Goal: Find specific page/section: Find specific page/section

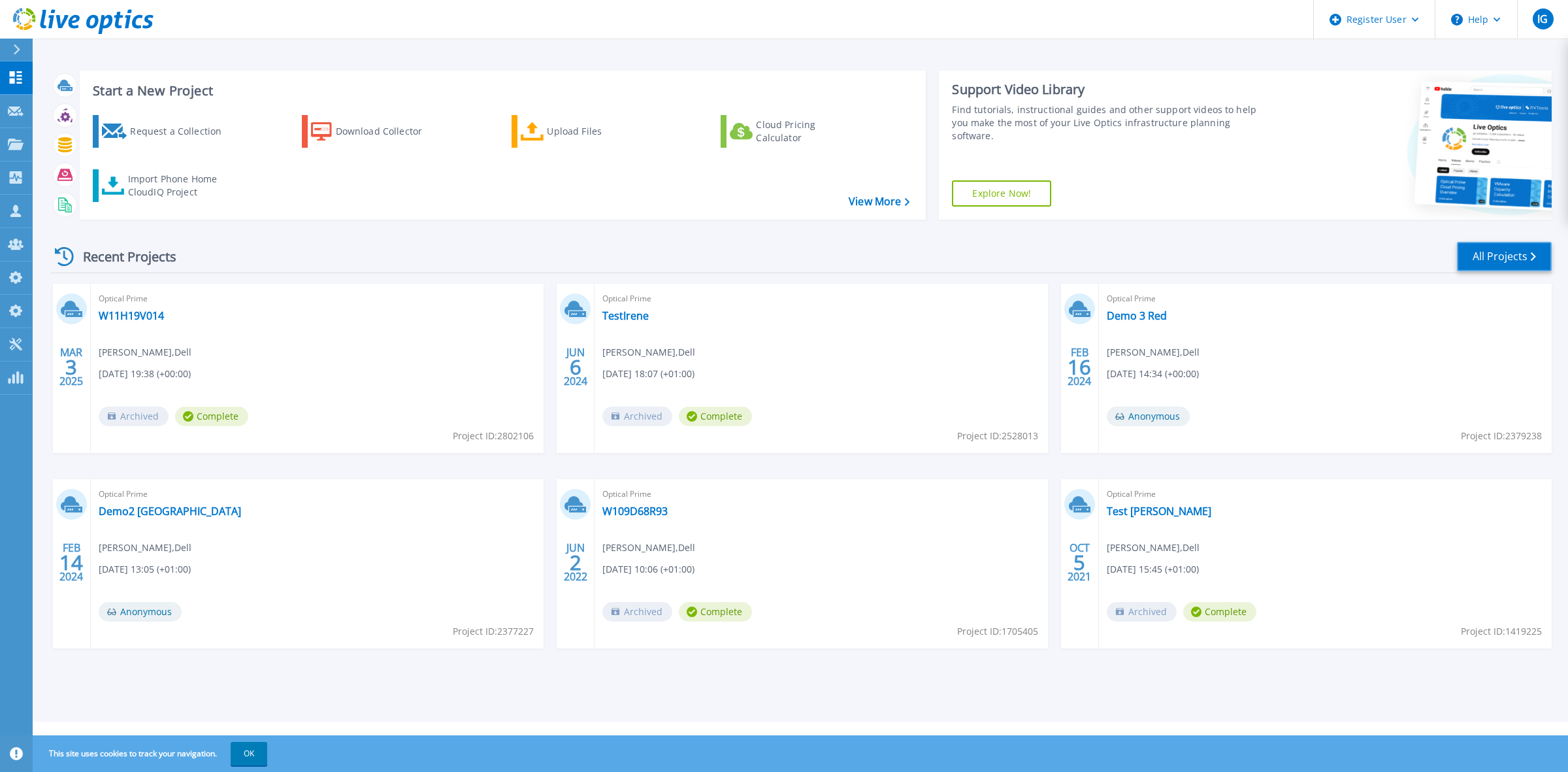
click at [1508, 259] on link "All Projects" at bounding box center [1505, 256] width 95 height 30
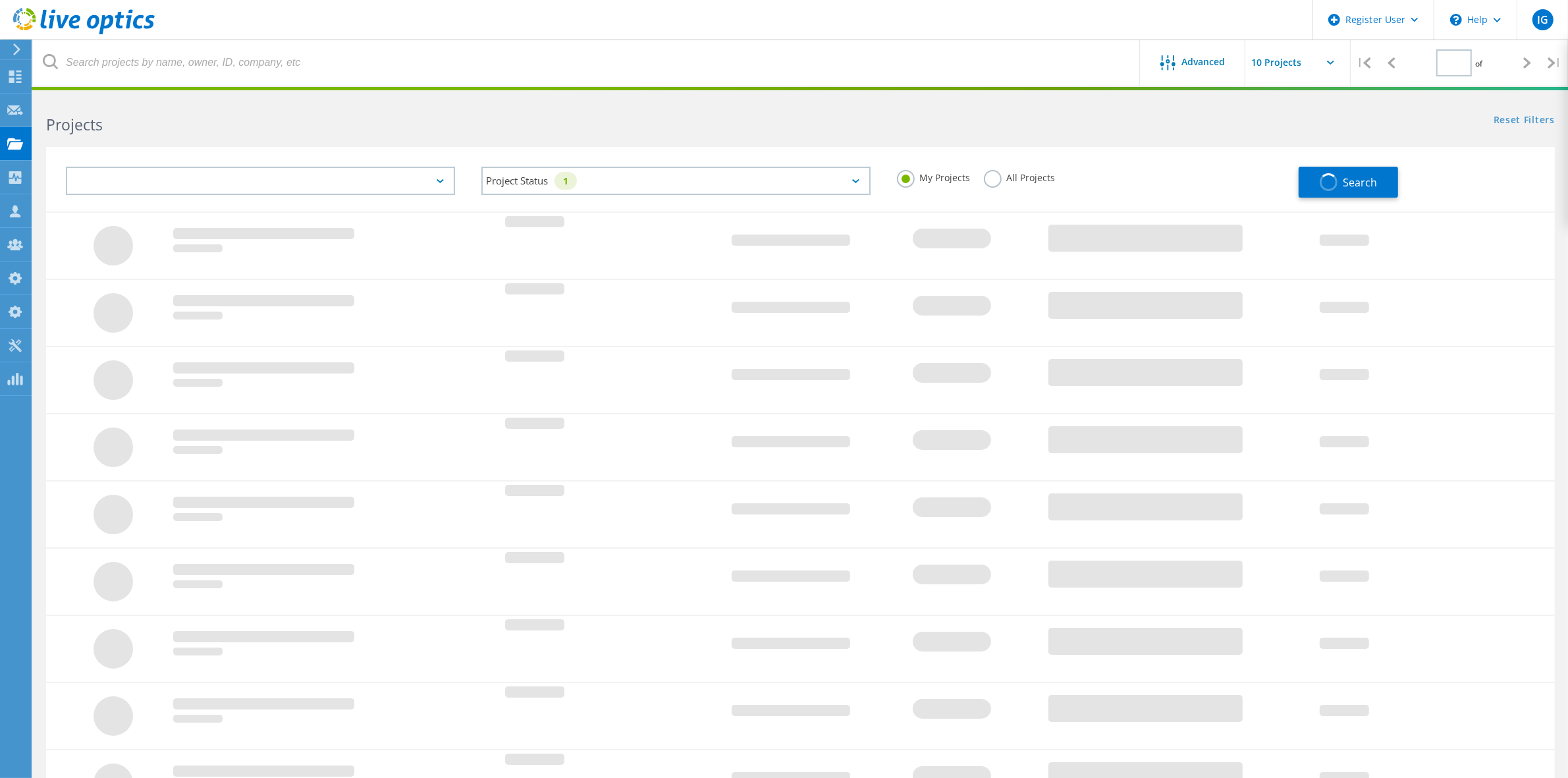
type input "1"
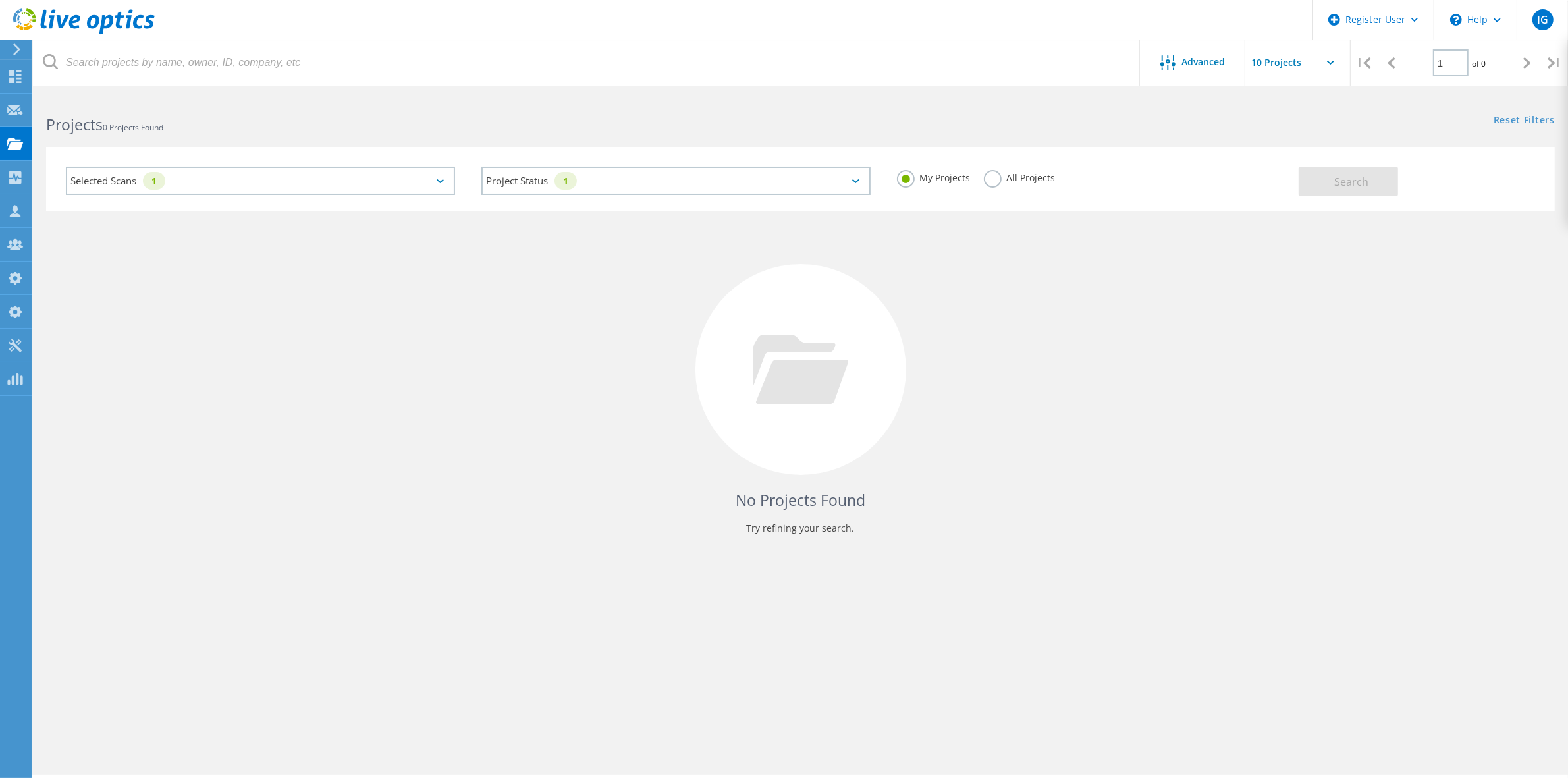
click at [227, 183] on div "Selected Scans 1" at bounding box center [260, 181] width 389 height 28
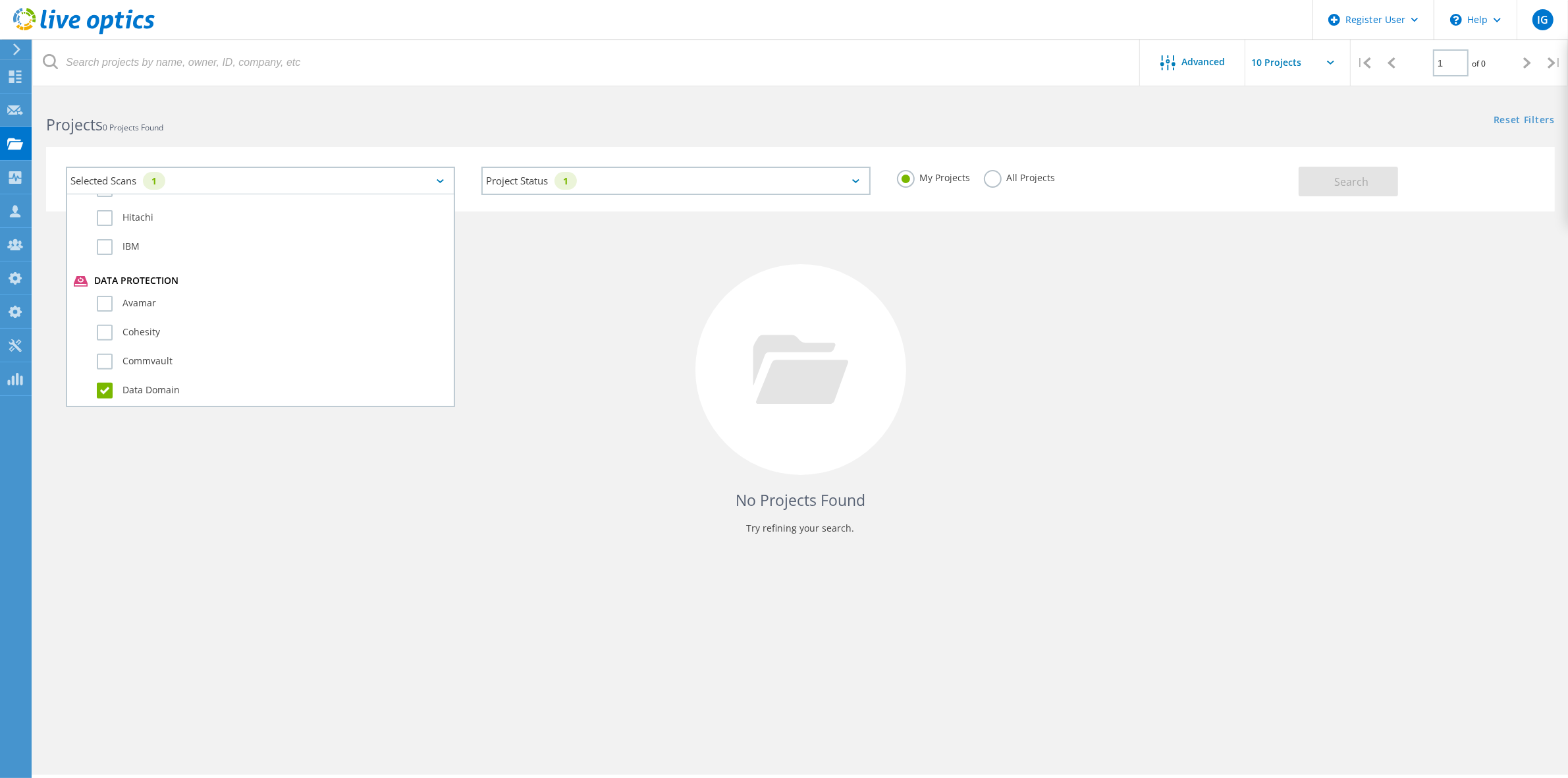
scroll to position [658, 0]
click at [106, 381] on label "Data Domain" at bounding box center [271, 389] width 350 height 16
click at [0, 0] on input "Data Domain" at bounding box center [0, 0] width 0 height 0
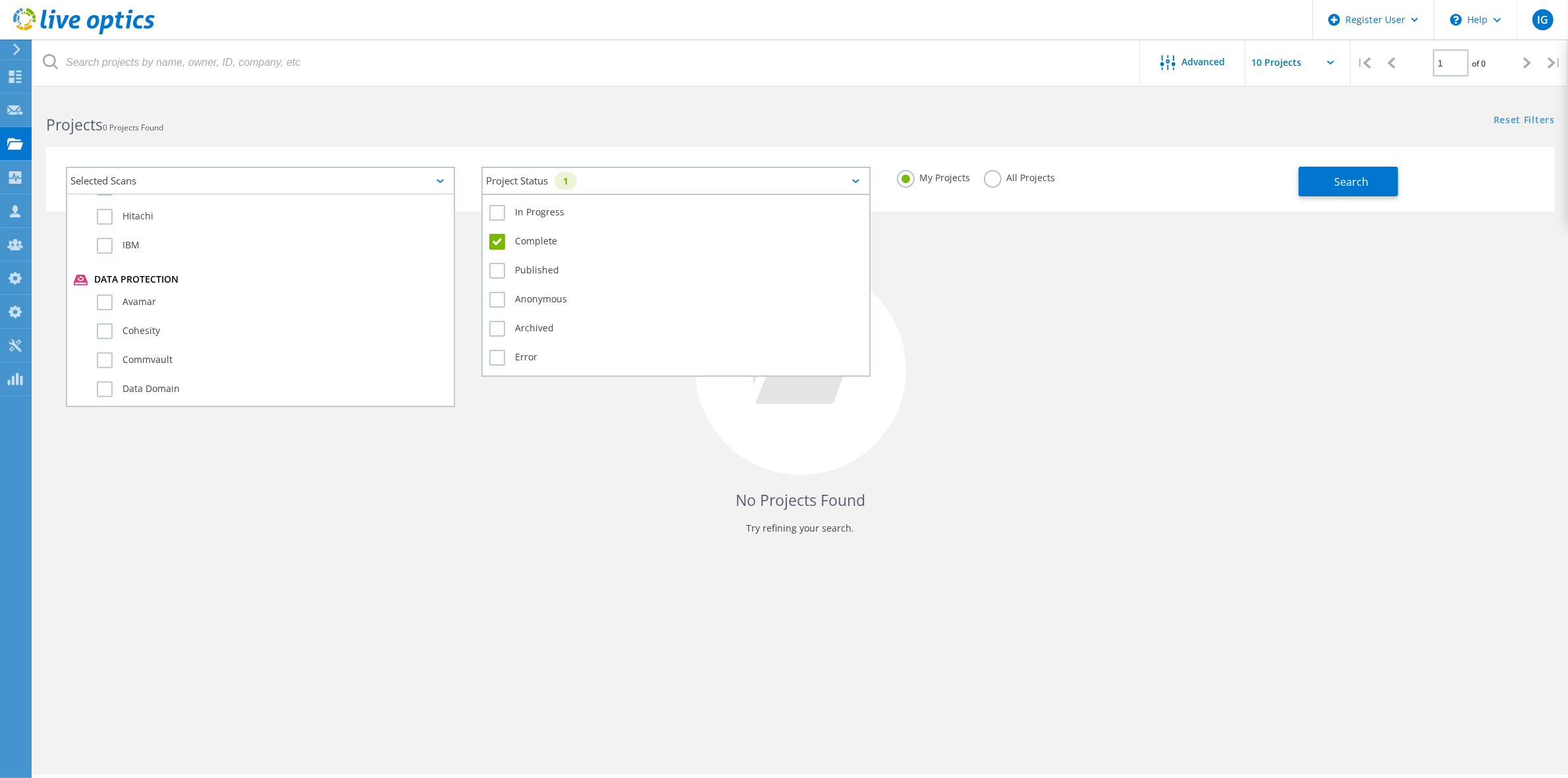
click at [600, 185] on div "Project Status 1" at bounding box center [676, 181] width 389 height 28
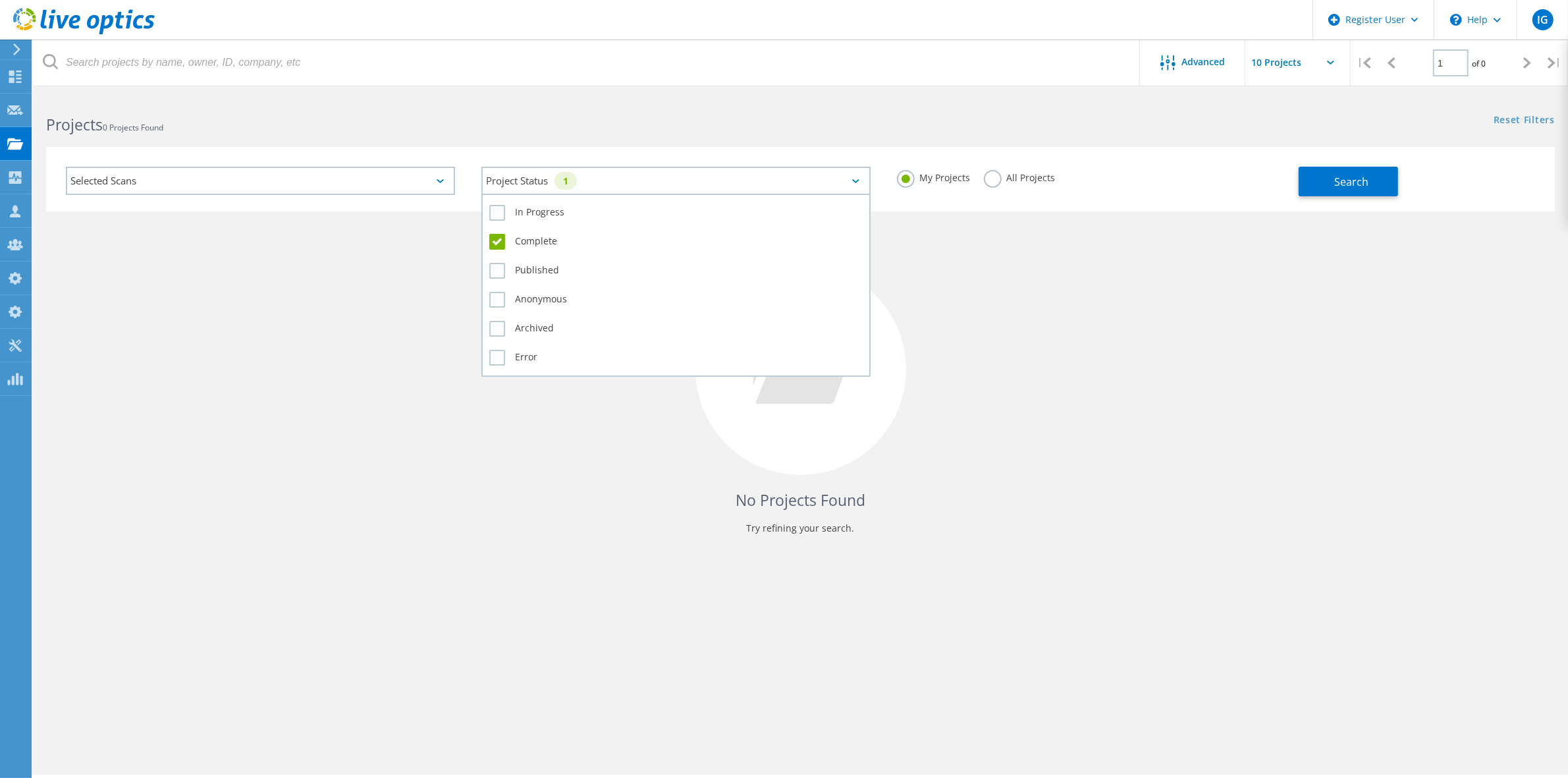
click at [490, 242] on label "Complete" at bounding box center [676, 242] width 374 height 16
click at [0, 0] on input "Complete" at bounding box center [0, 0] width 0 height 0
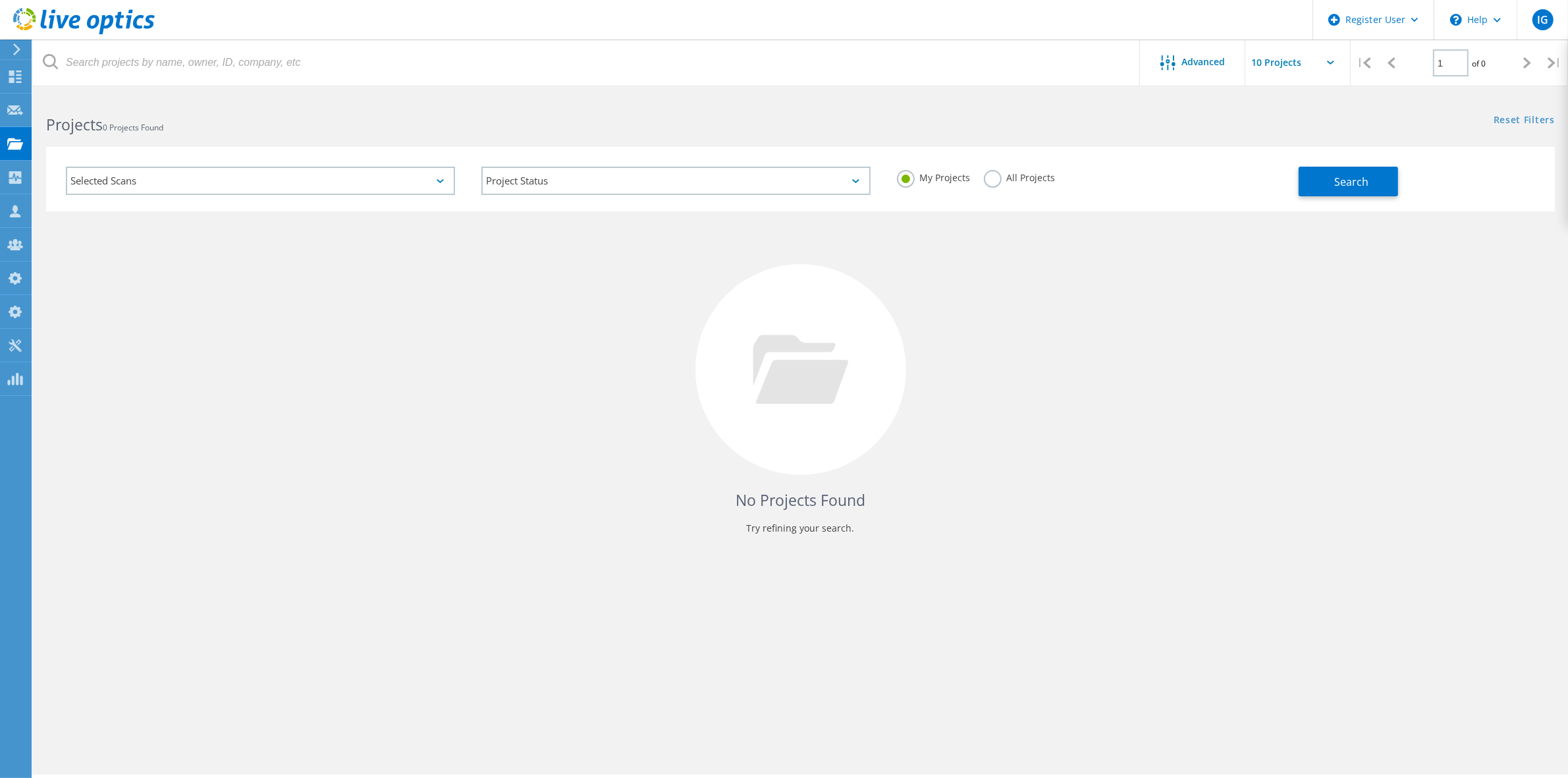
click at [331, 172] on div "Selected Scans" at bounding box center [260, 181] width 389 height 28
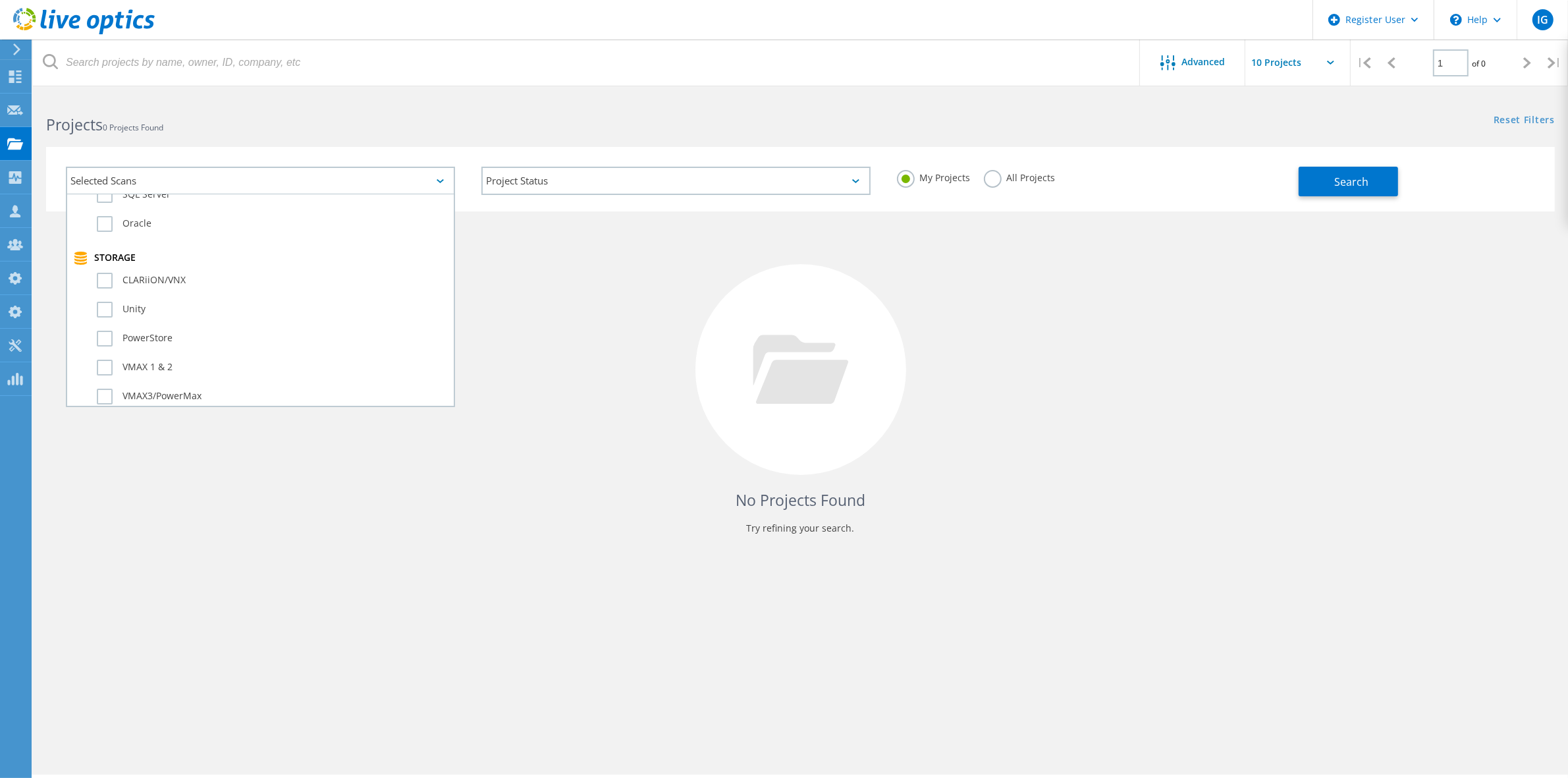
scroll to position [330, 0]
click at [99, 219] on label "Unity" at bounding box center [271, 227] width 350 height 16
click at [0, 0] on input "Unity" at bounding box center [0, 0] width 0 height 0
click at [989, 174] on label "All Projects" at bounding box center [1019, 175] width 72 height 12
click at [0, 0] on input "All Projects" at bounding box center [0, 0] width 0 height 0
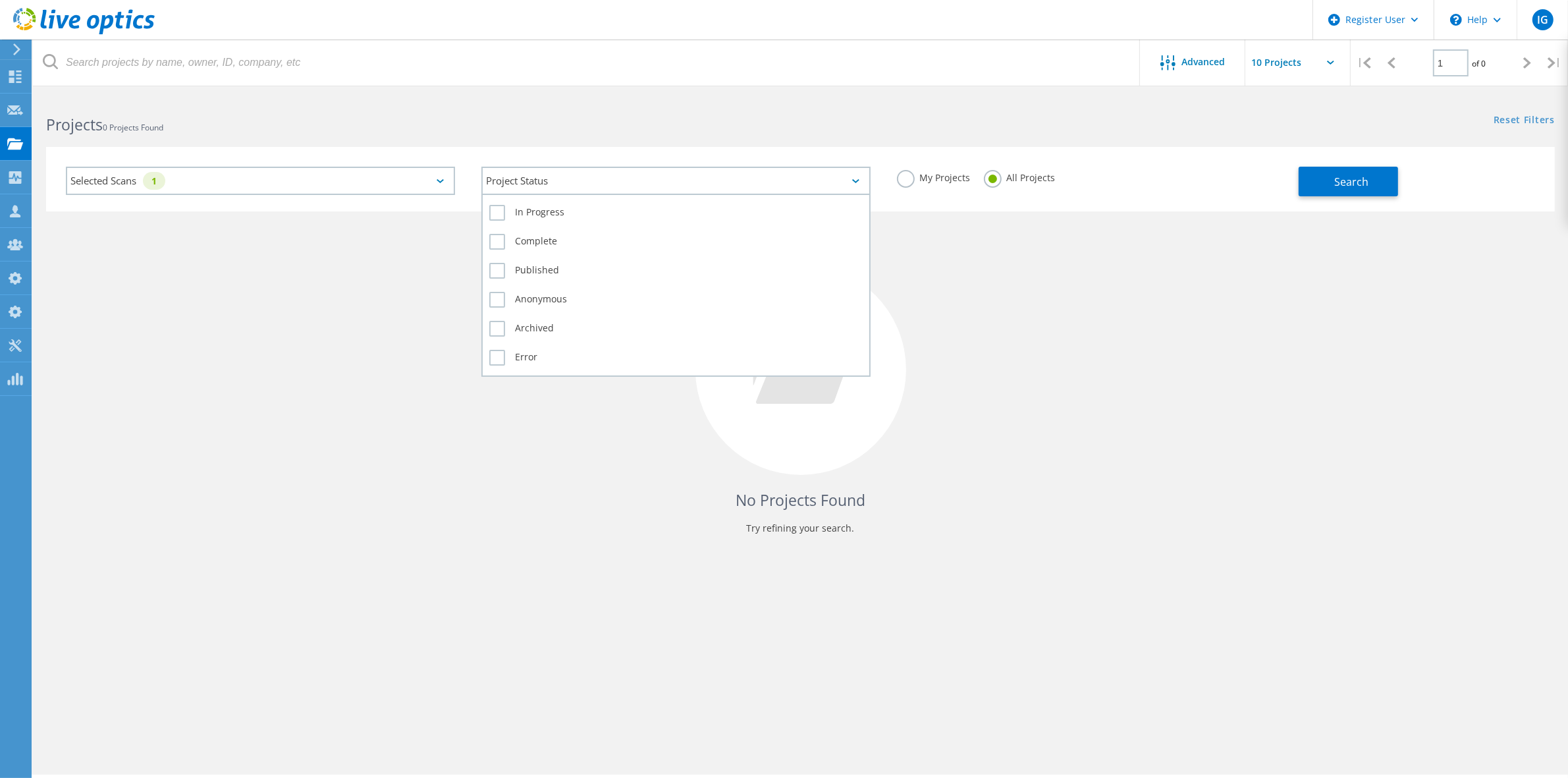
click at [776, 191] on div "Project Status" at bounding box center [676, 181] width 389 height 28
click at [497, 239] on label "Complete" at bounding box center [676, 242] width 374 height 16
click at [0, 0] on input "Complete" at bounding box center [0, 0] width 0 height 0
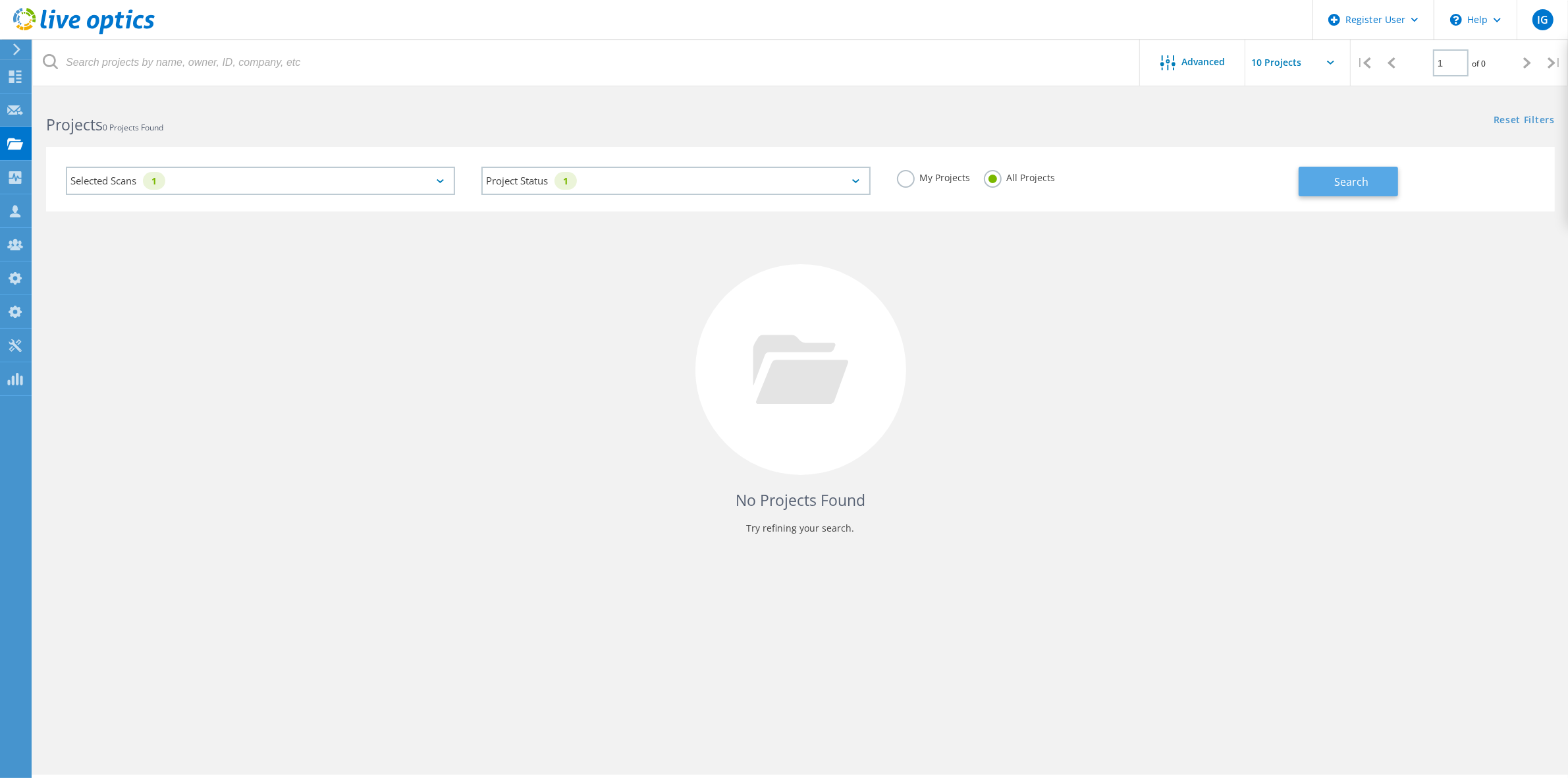
click at [1373, 181] on button "Search" at bounding box center [1348, 182] width 99 height 30
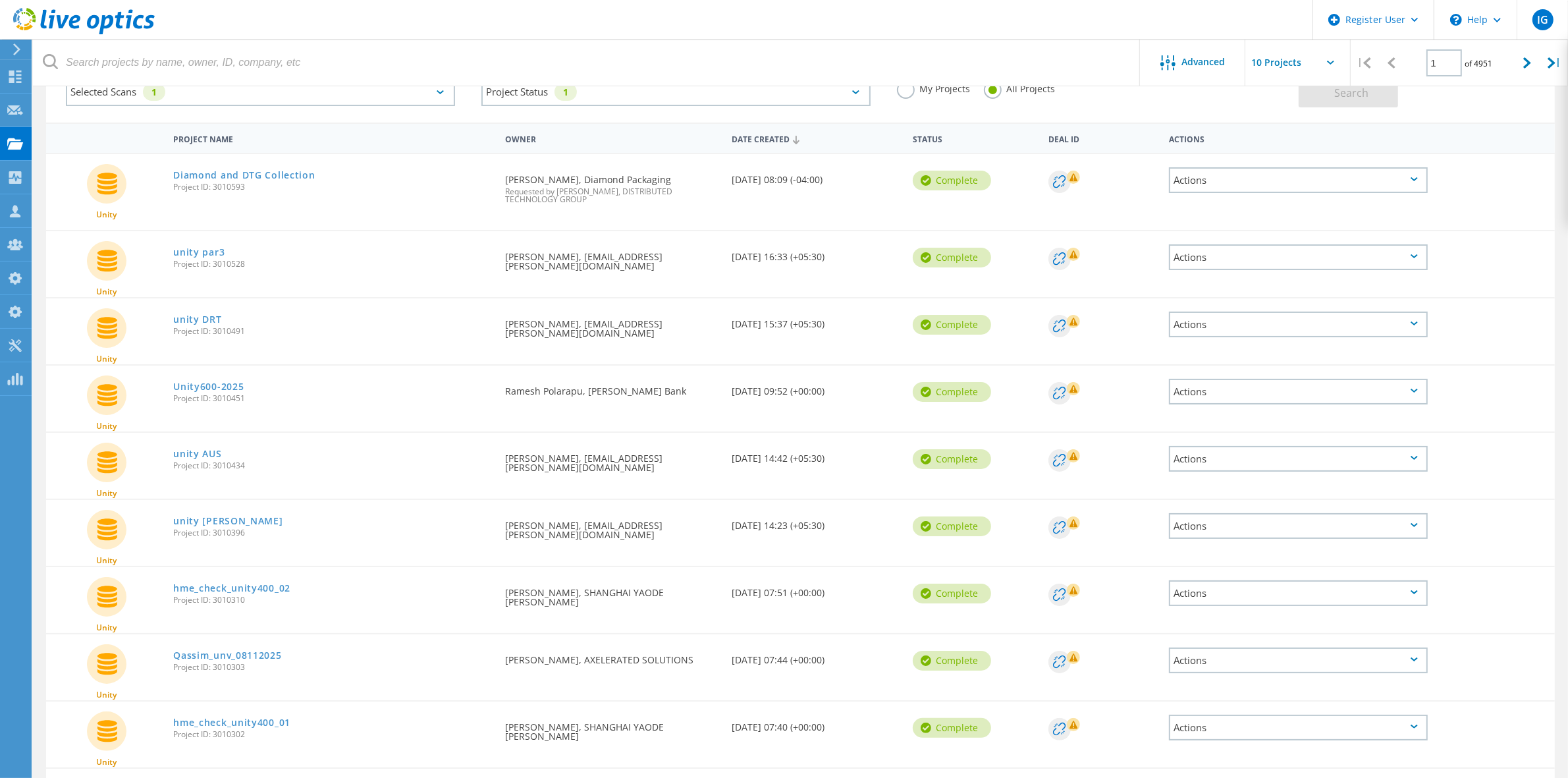
scroll to position [0, 0]
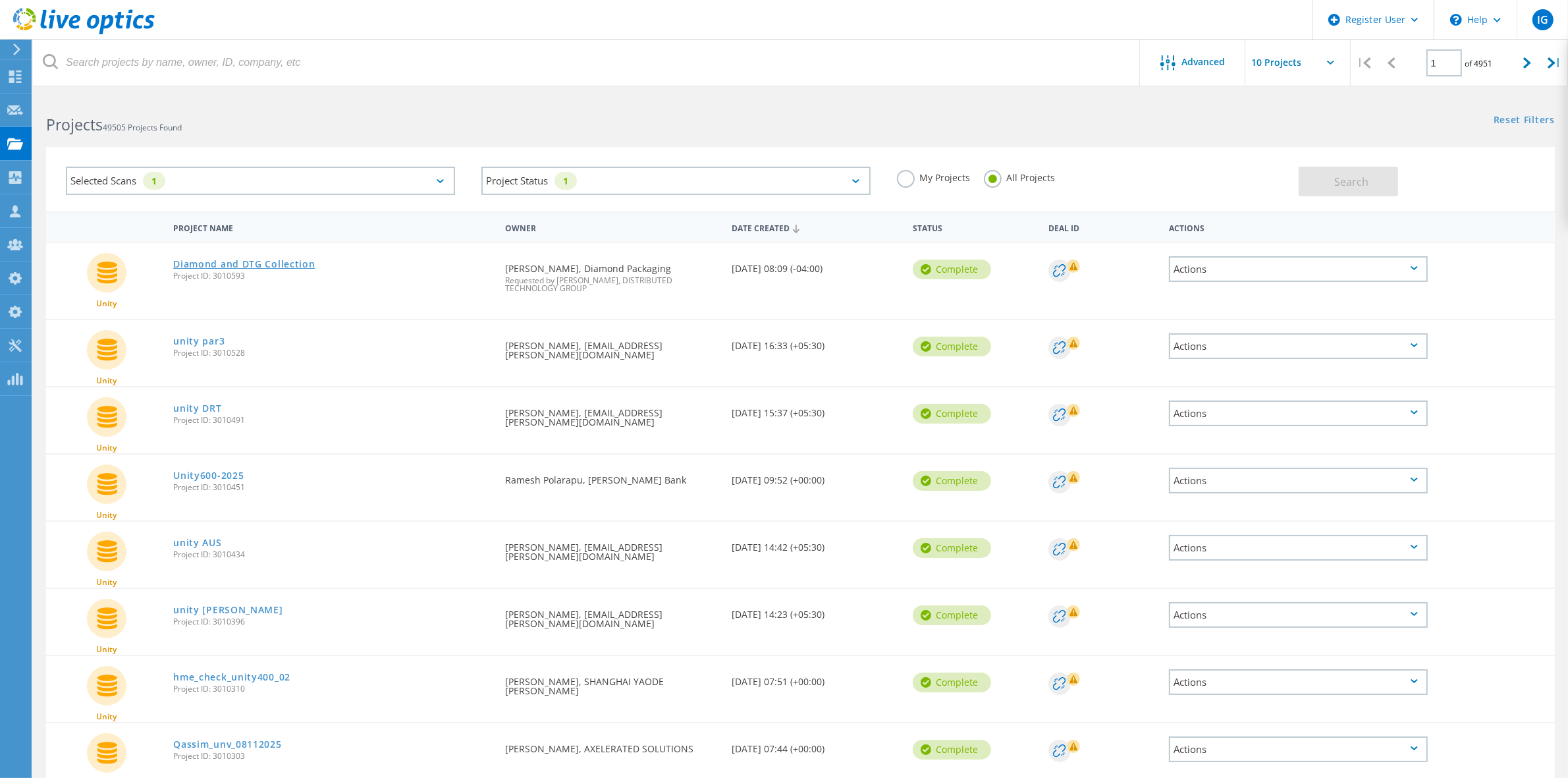
click at [221, 261] on link "Diamond and DTG Collection" at bounding box center [243, 264] width 141 height 9
